Goal: Task Accomplishment & Management: Use online tool/utility

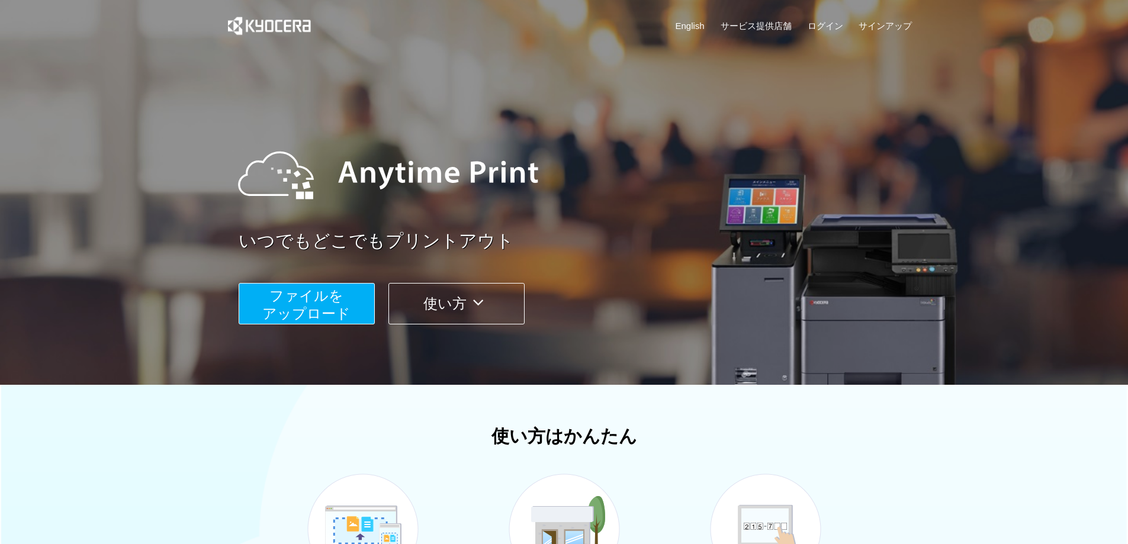
click at [345, 300] on button "ファイルを ​​アップロード" at bounding box center [307, 303] width 136 height 41
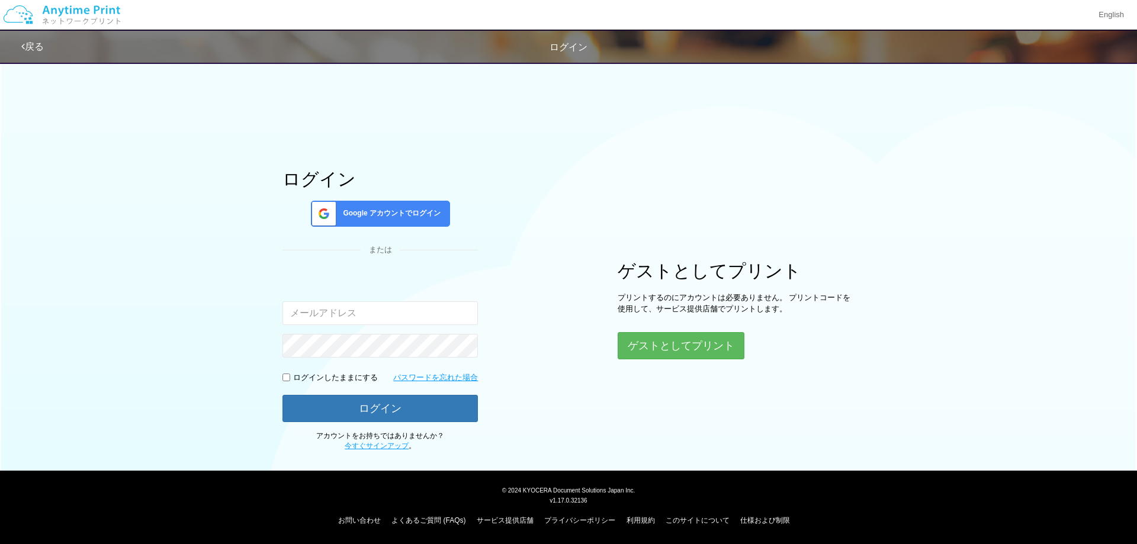
click at [422, 209] on span "Google アカウントでログイン" at bounding box center [389, 213] width 102 height 10
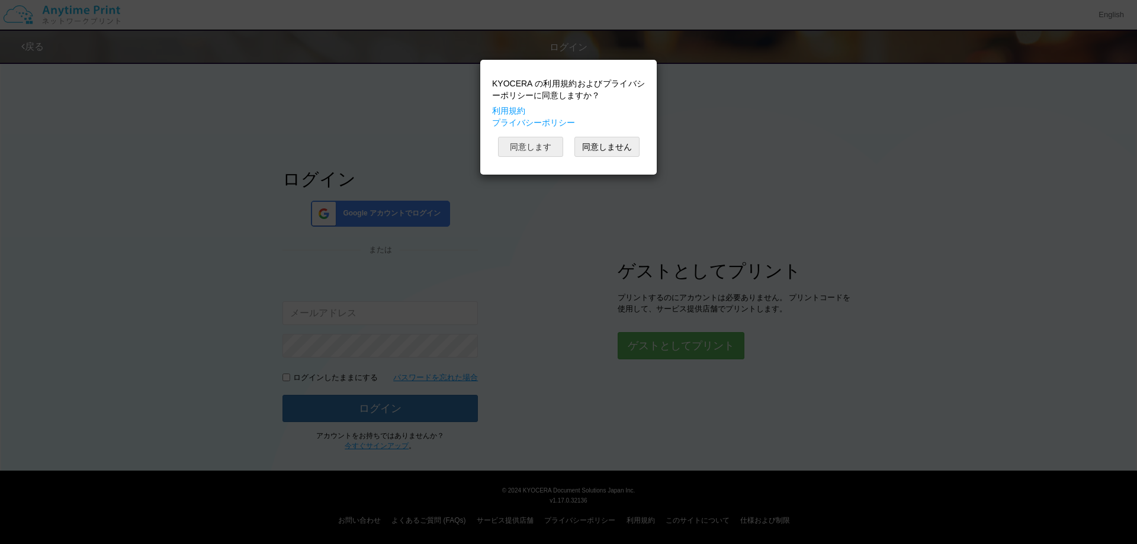
click at [529, 143] on button "同意します" at bounding box center [530, 147] width 65 height 20
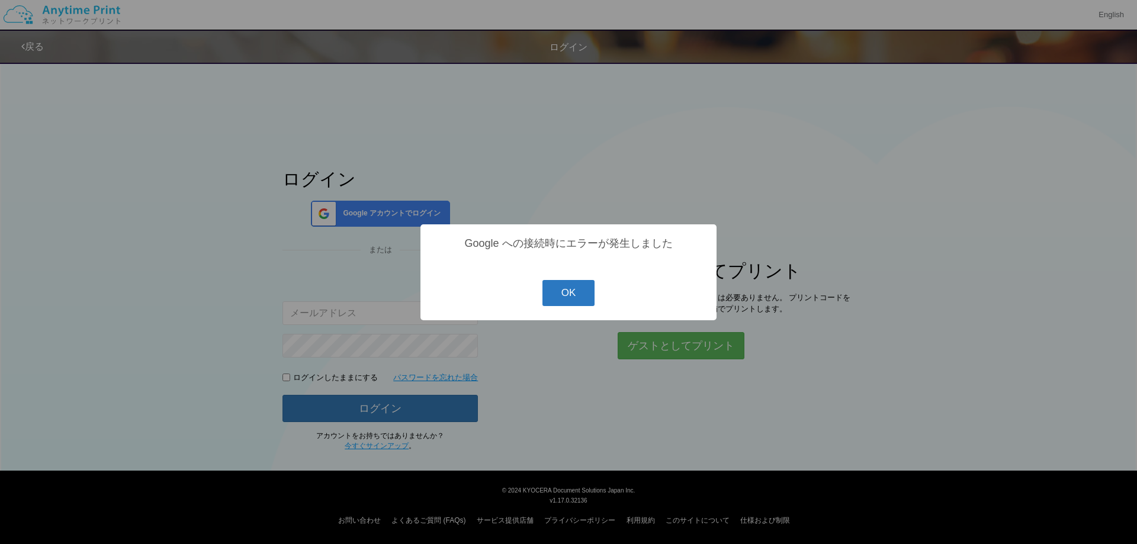
click at [565, 297] on button "OK" at bounding box center [568, 293] width 53 height 26
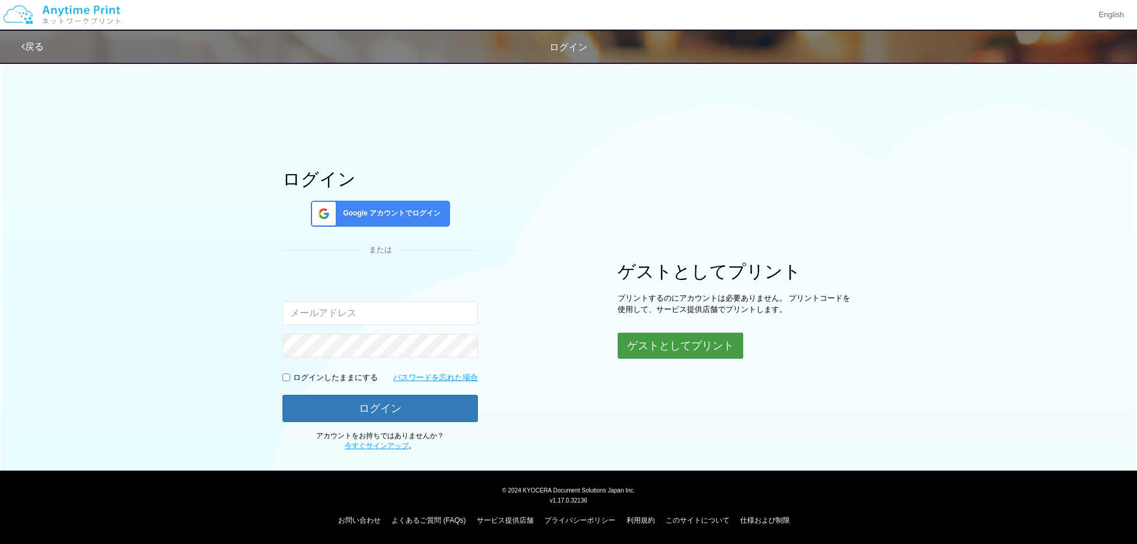
click at [657, 341] on button "ゲストとしてプリント" at bounding box center [680, 346] width 126 height 26
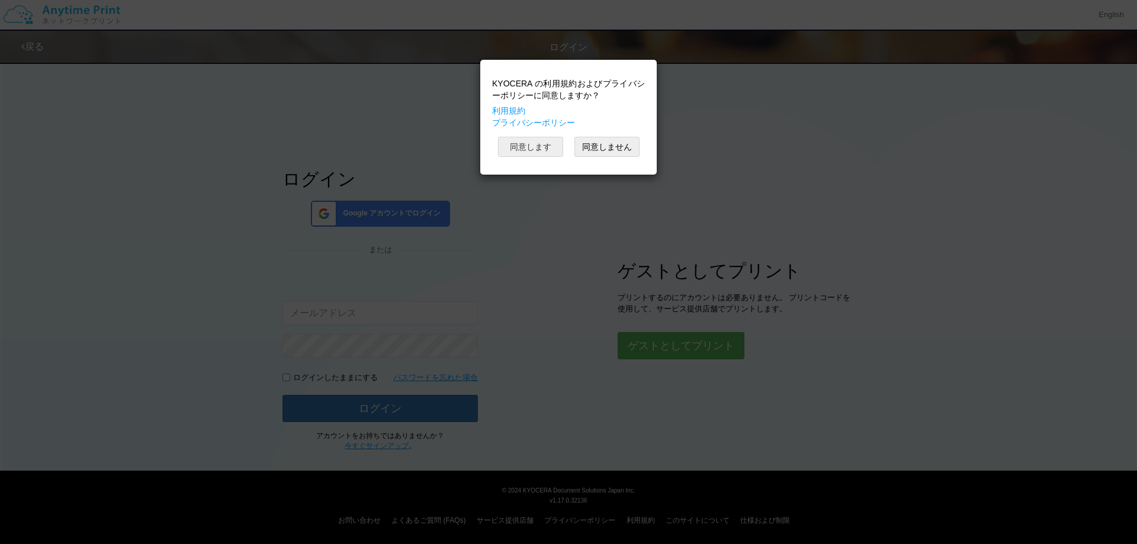
click at [539, 144] on button "同意します" at bounding box center [530, 147] width 65 height 20
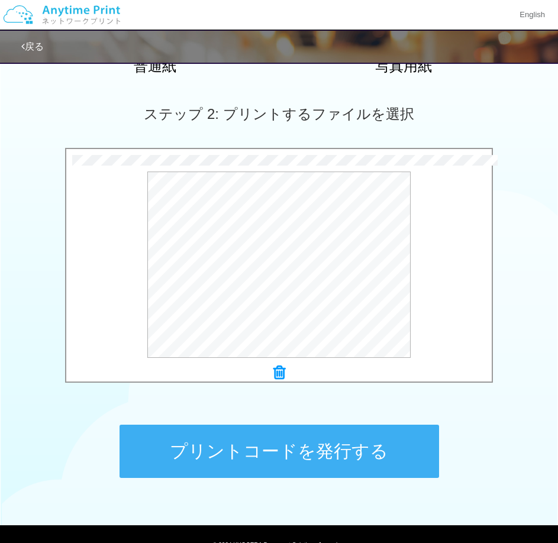
scroll to position [357, 0]
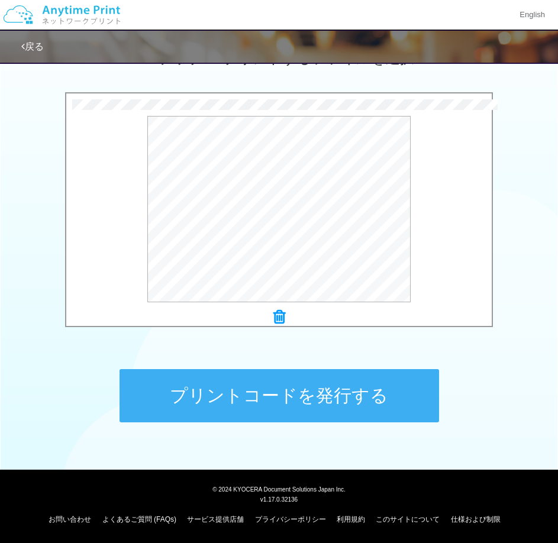
click at [260, 407] on button "プリントコードを発行する" at bounding box center [280, 395] width 320 height 53
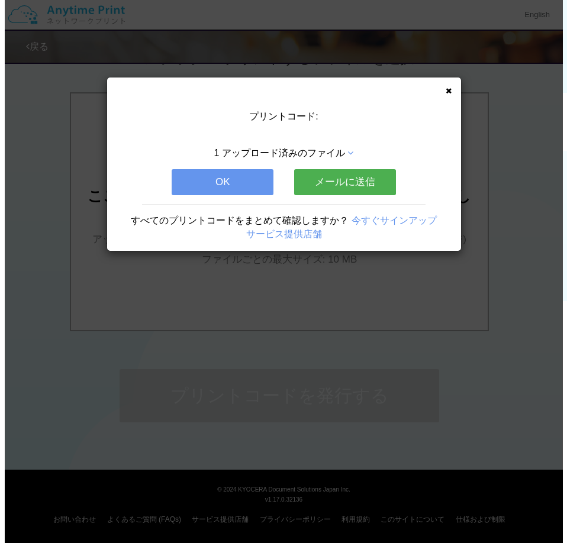
scroll to position [0, 0]
